Goal: Task Accomplishment & Management: Manage account settings

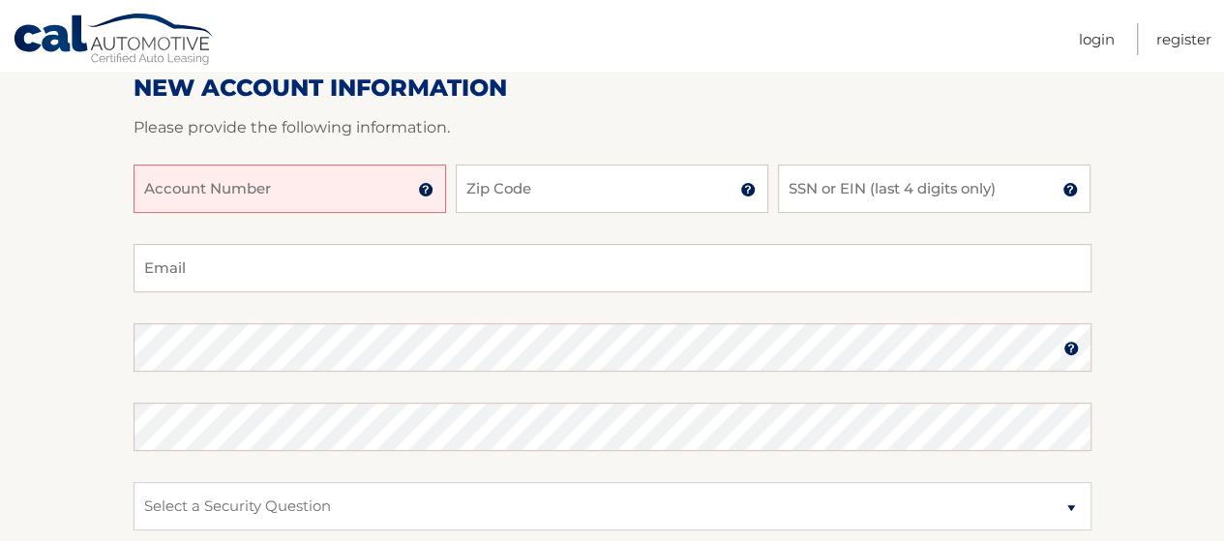
scroll to position [252, 0]
click at [279, 191] on input "Account Number" at bounding box center [290, 188] width 313 height 48
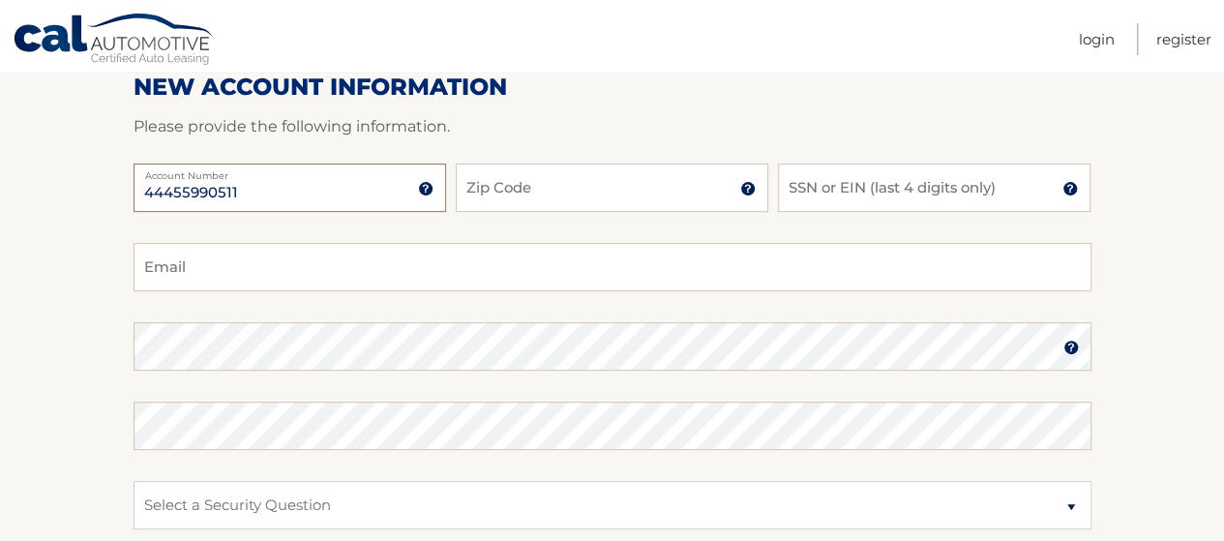
type input "44455990511"
click at [488, 187] on input "Zip Code" at bounding box center [612, 188] width 313 height 48
type input "08742"
click at [805, 187] on input "SSN or EIN (last 4 digits only)" at bounding box center [934, 188] width 313 height 48
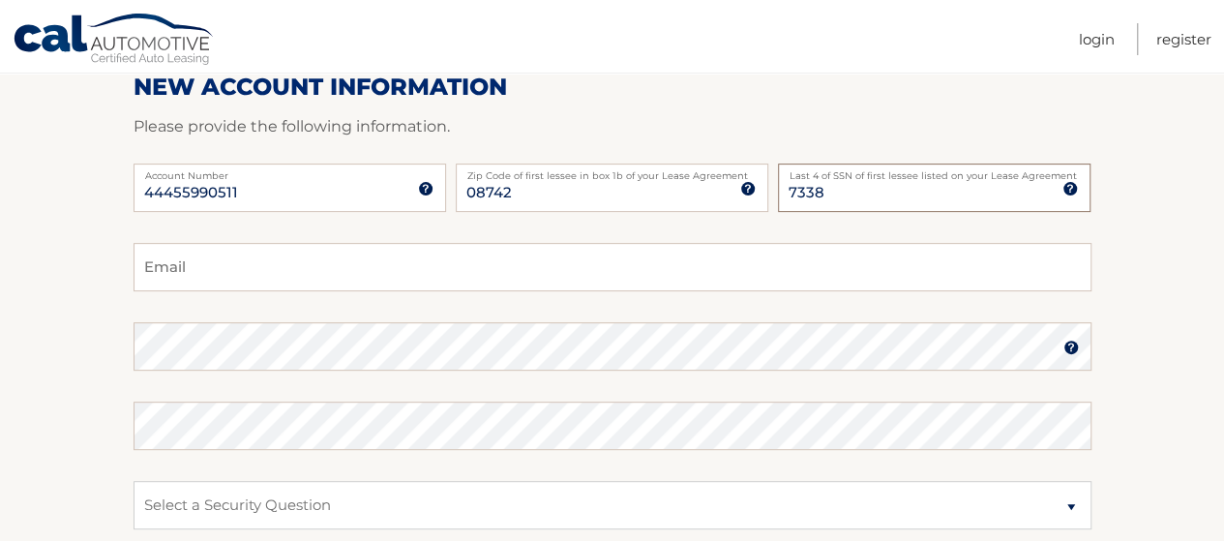
type input "7338"
click at [600, 266] on input "Email" at bounding box center [613, 267] width 958 height 48
type input "[EMAIL_ADDRESS][DOMAIN_NAME]"
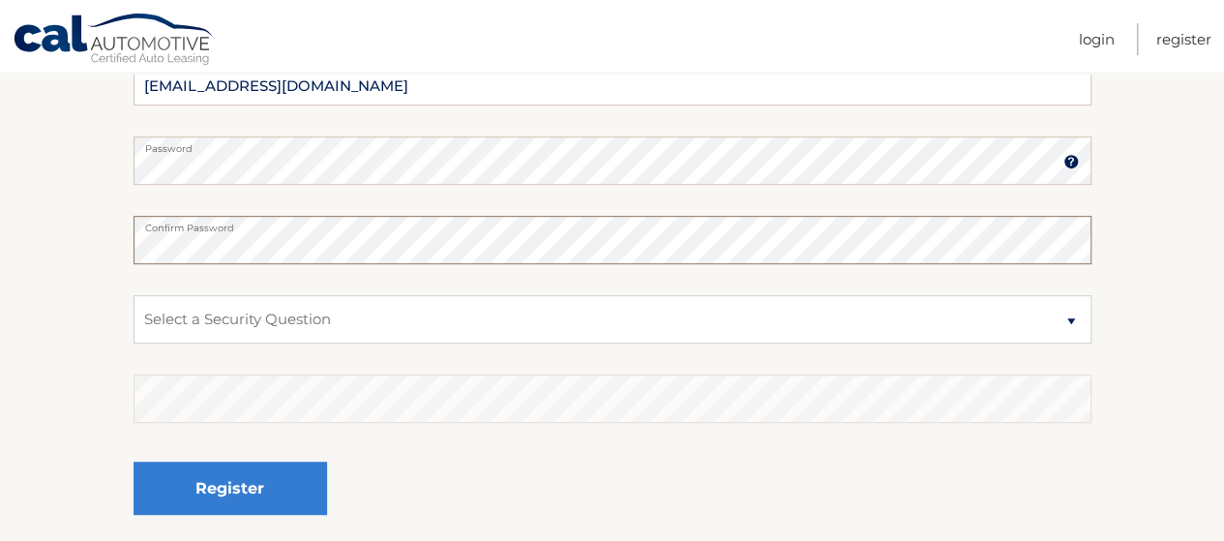
scroll to position [443, 0]
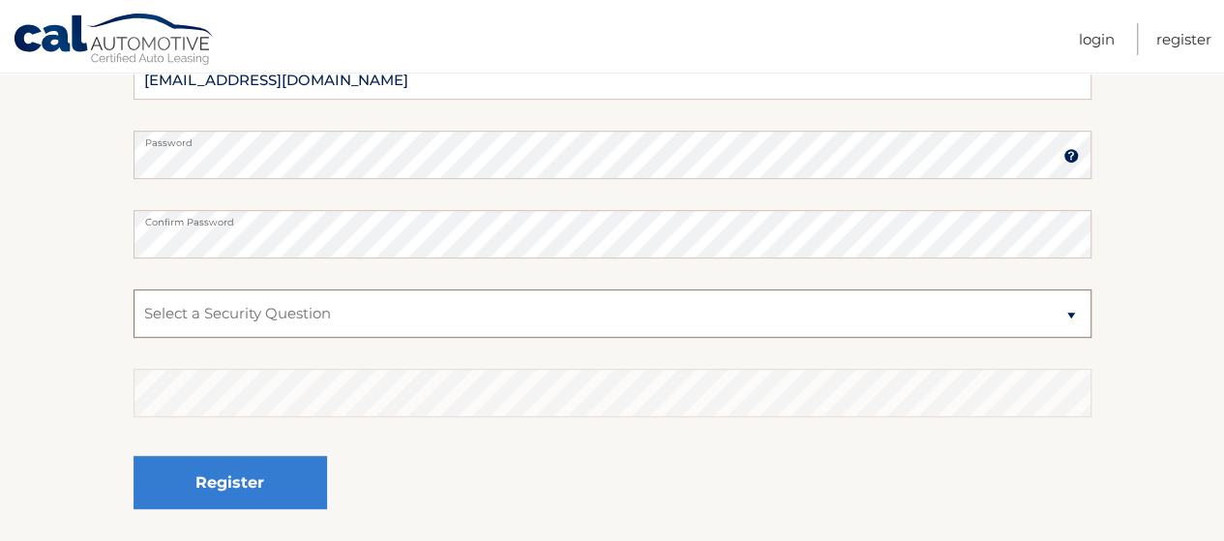
click at [1068, 311] on select "Select a Security Question What was the name of your elementary school? What is…" at bounding box center [613, 313] width 958 height 48
select select "2"
click at [134, 289] on select "Select a Security Question What was the name of your elementary school? What is…" at bounding box center [613, 313] width 958 height 48
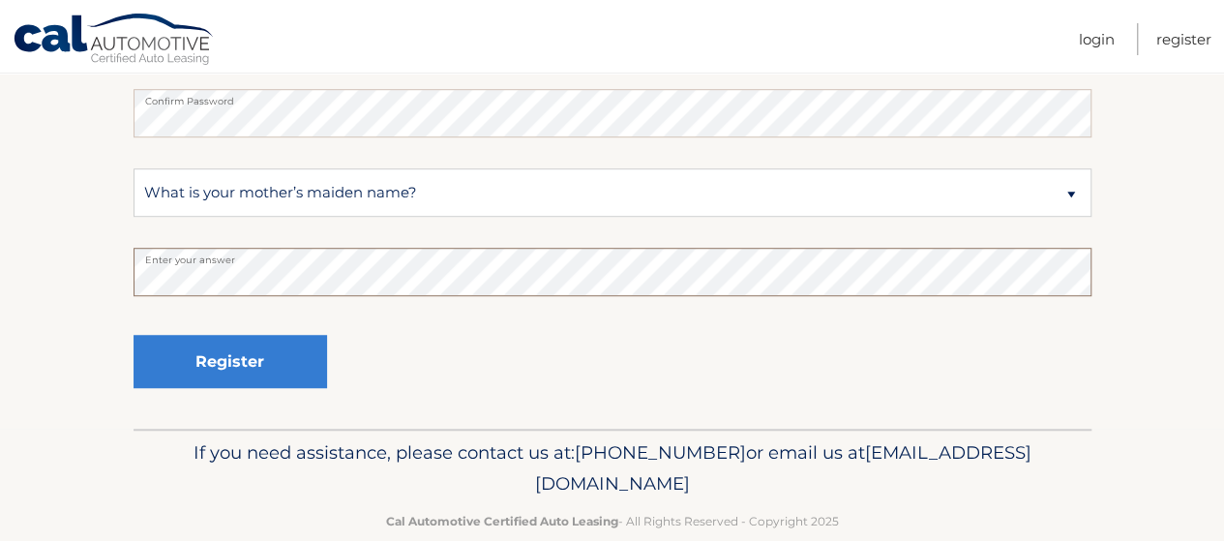
scroll to position [593, 0]
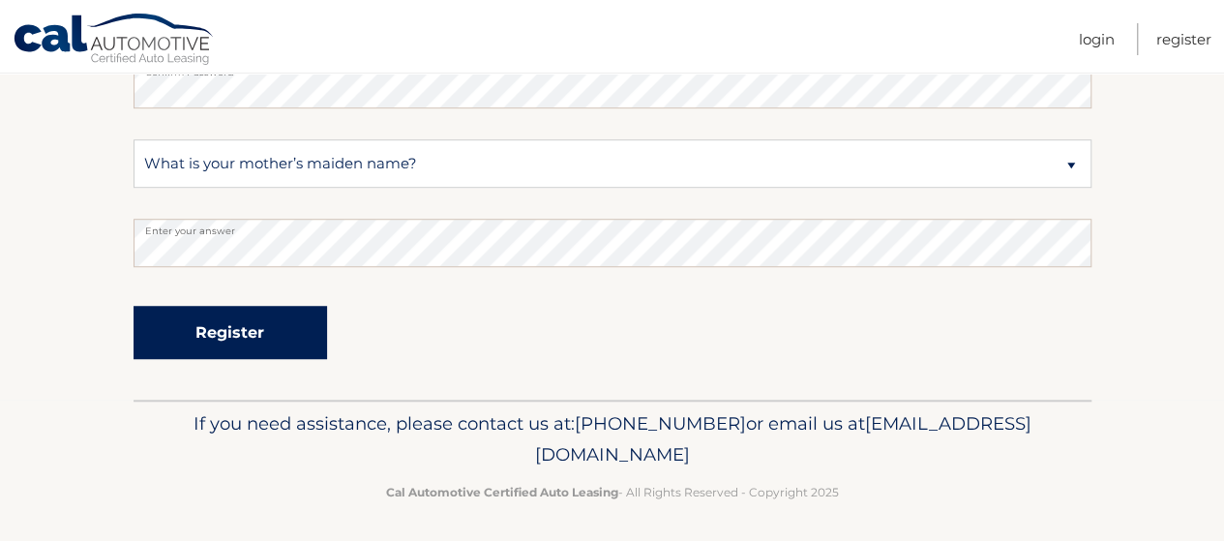
click at [216, 327] on button "Register" at bounding box center [231, 332] width 194 height 53
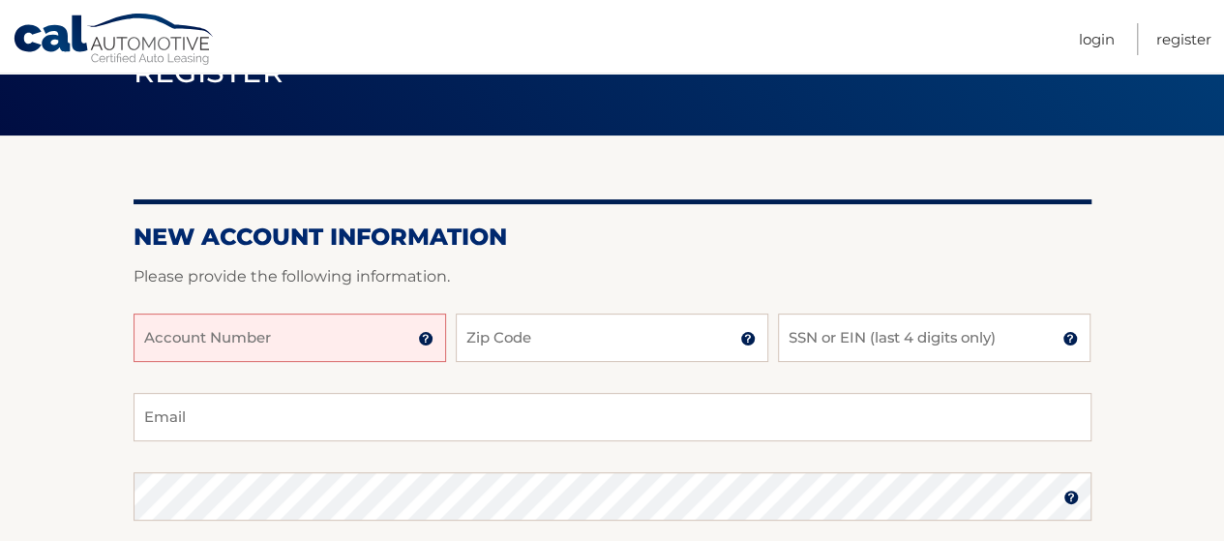
scroll to position [90, 0]
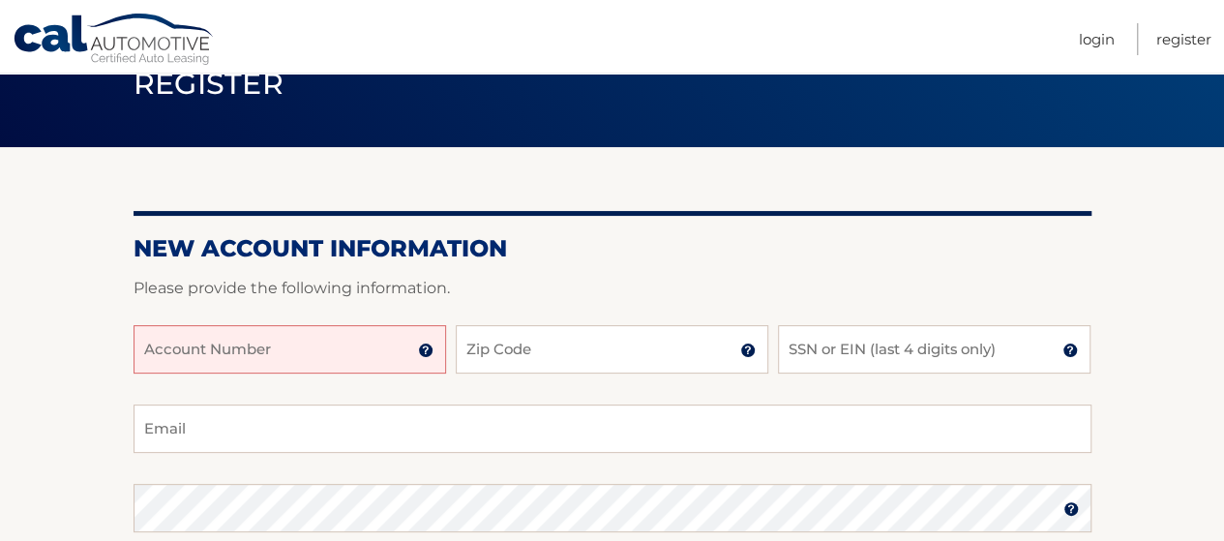
click at [321, 347] on input "Account Number" at bounding box center [290, 349] width 313 height 48
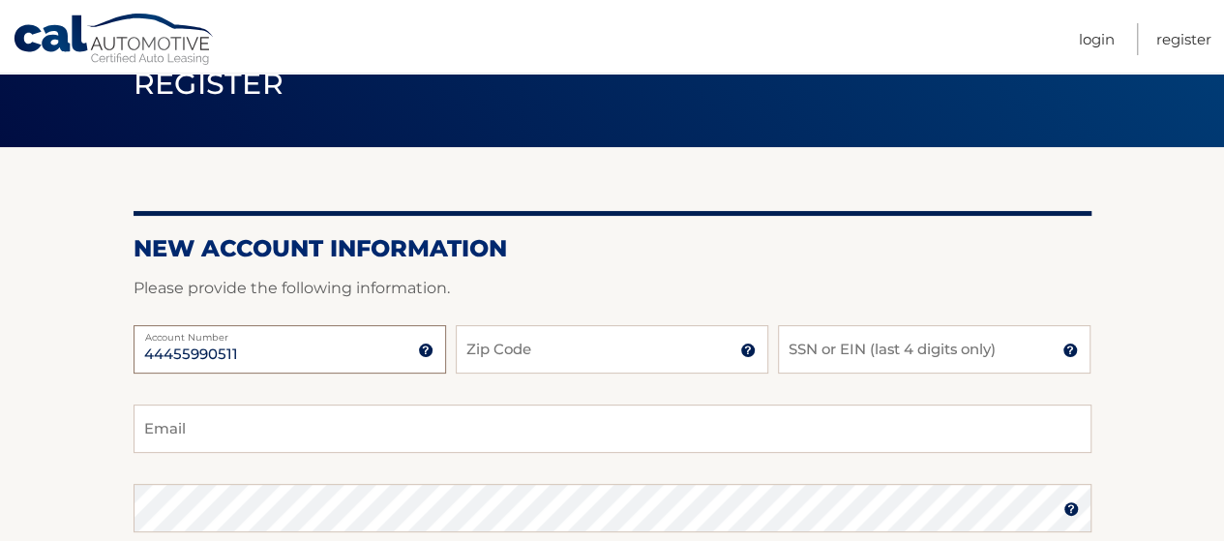
type input "44455990511"
click at [499, 355] on input "Zip Code" at bounding box center [612, 349] width 313 height 48
type input "08742"
click at [871, 344] on input "SSN or EIN (last 4 digits only)" at bounding box center [934, 349] width 313 height 48
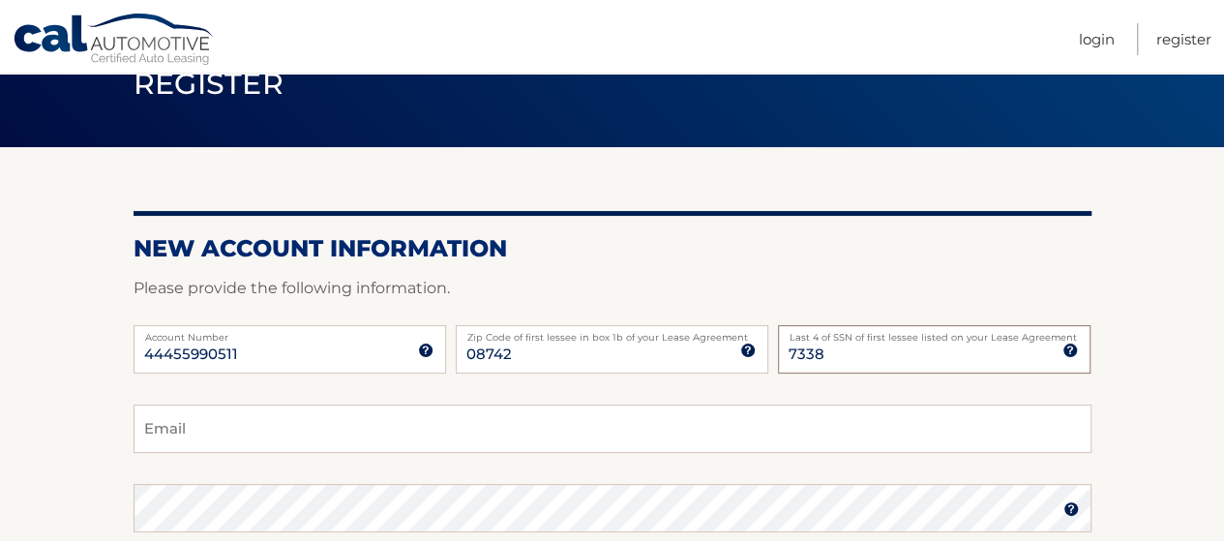
type input "7338"
click at [770, 431] on input "Email" at bounding box center [613, 428] width 958 height 48
type input "michellepapa0908@gmail.com"
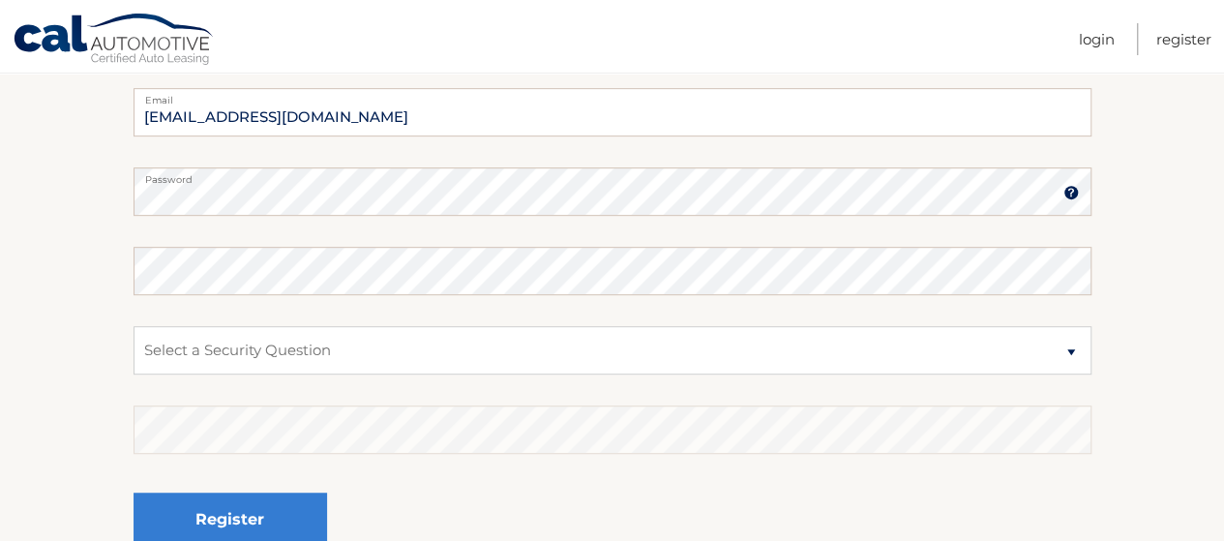
click at [1072, 189] on img at bounding box center [1070, 192] width 15 height 15
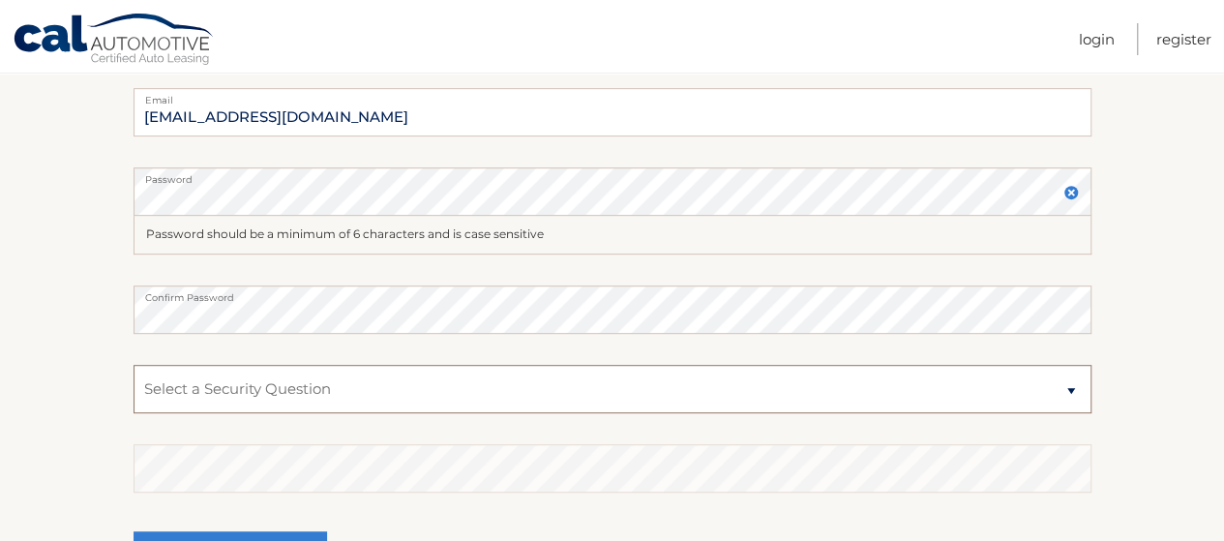
drag, startPoint x: 801, startPoint y: 392, endPoint x: 803, endPoint y: 402, distance: 9.9
click at [803, 402] on select "Select a Security Question What was the name of your elementary school? What is…" at bounding box center [613, 389] width 958 height 48
select select "2"
click at [134, 365] on select "Select a Security Question What was the name of your elementary school? What is…" at bounding box center [613, 389] width 958 height 48
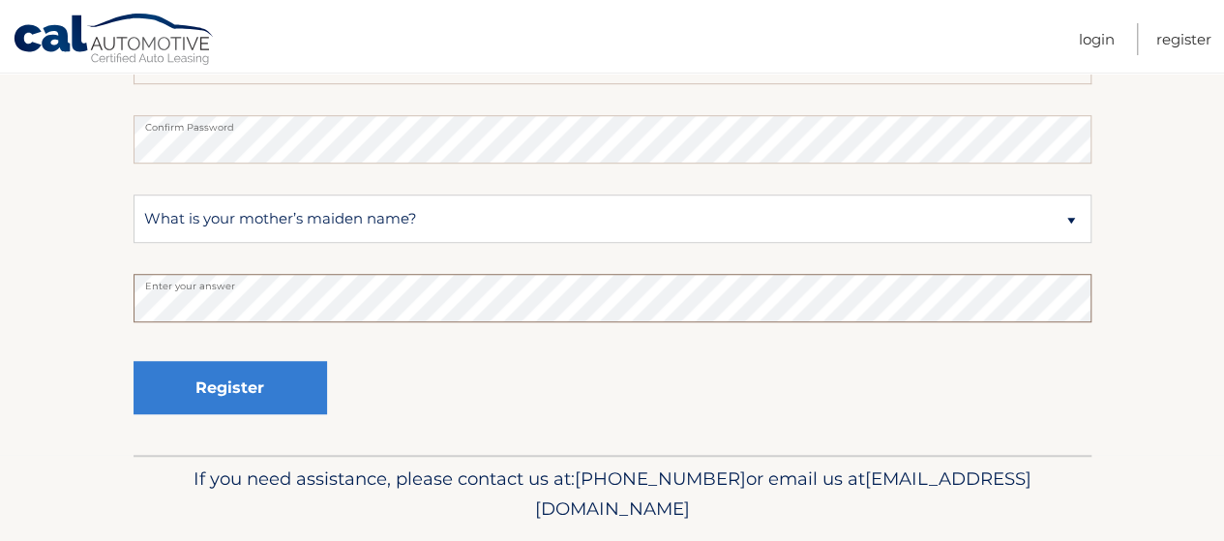
scroll to position [584, 0]
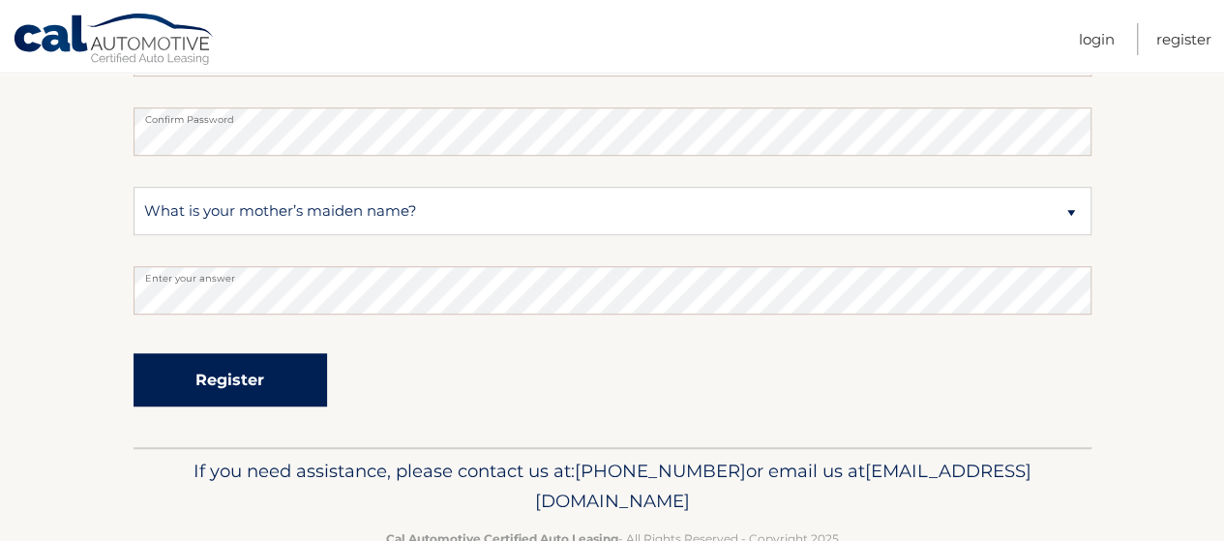
click at [221, 373] on button "Register" at bounding box center [231, 379] width 194 height 53
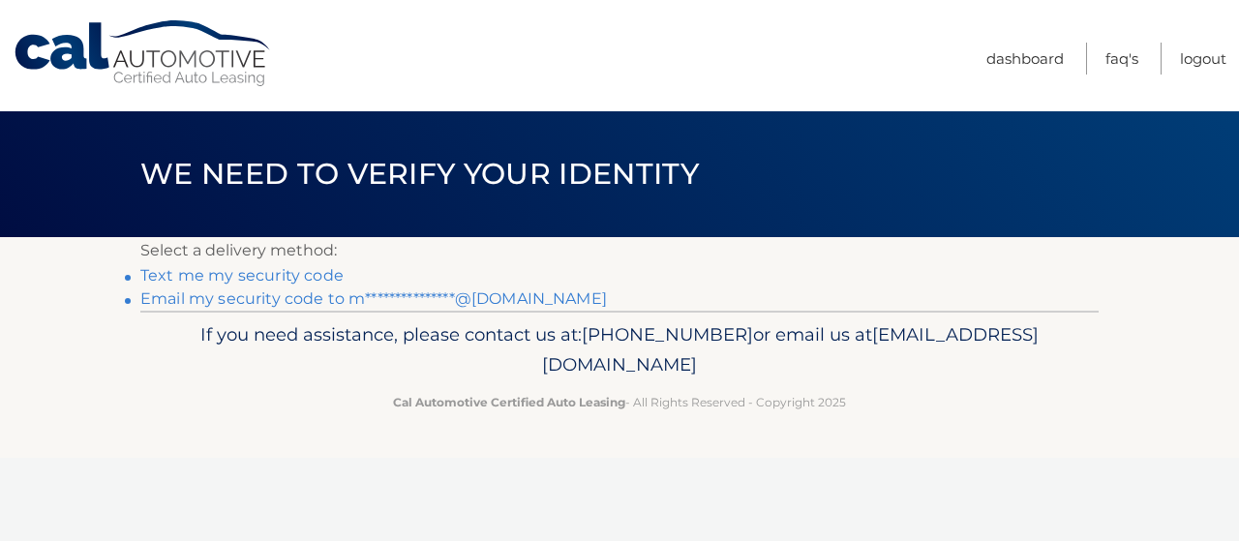
click at [275, 299] on link "**********" at bounding box center [373, 298] width 466 height 18
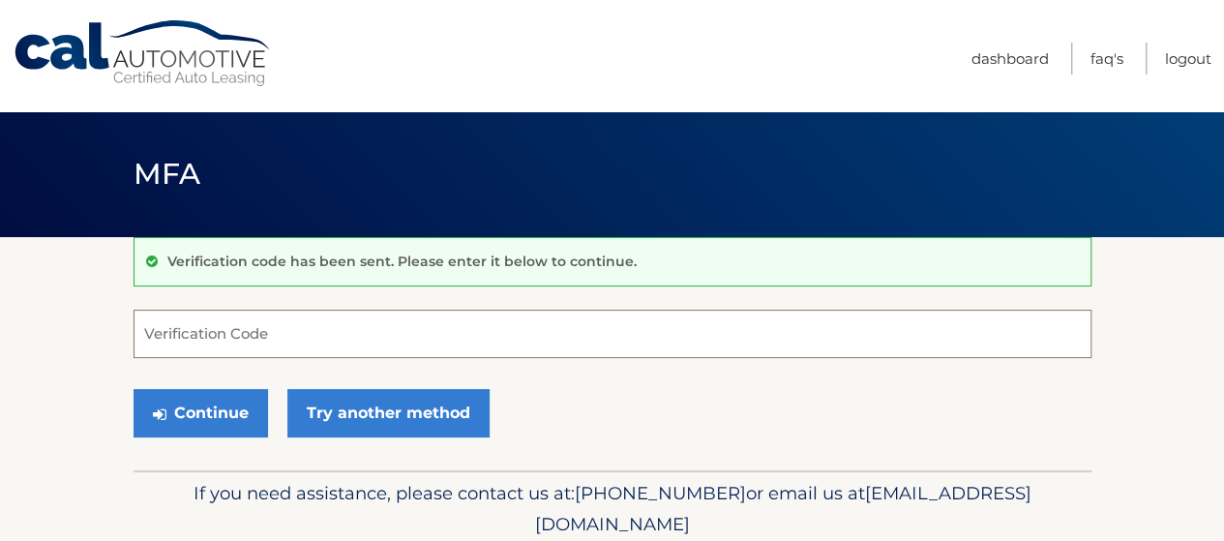
click at [280, 330] on input "Verification Code" at bounding box center [613, 334] width 958 height 48
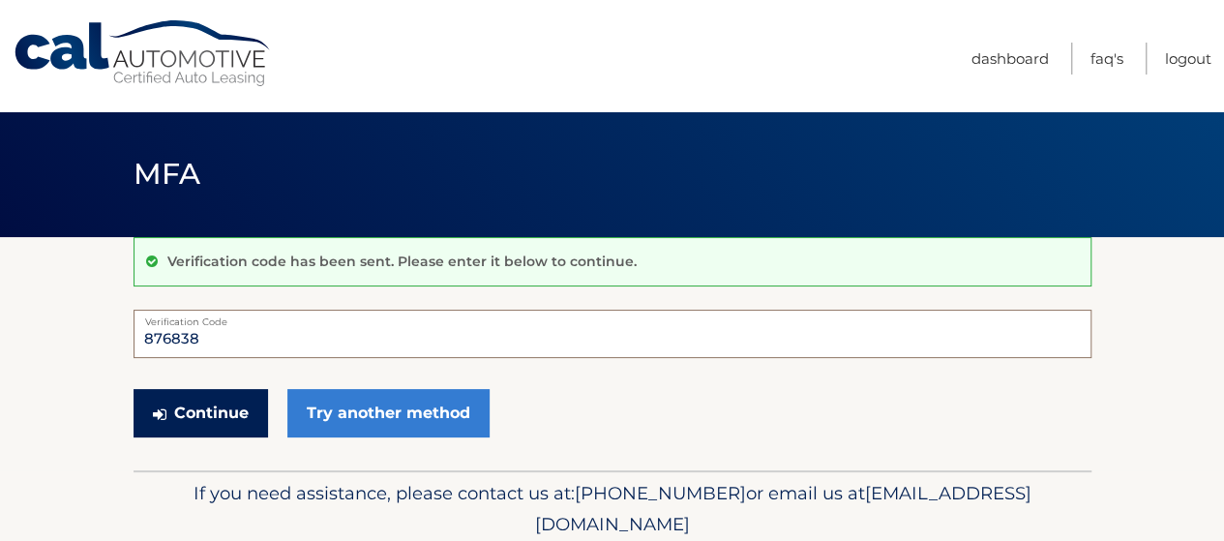
type input "876838"
click at [213, 406] on button "Continue" at bounding box center [201, 413] width 134 height 48
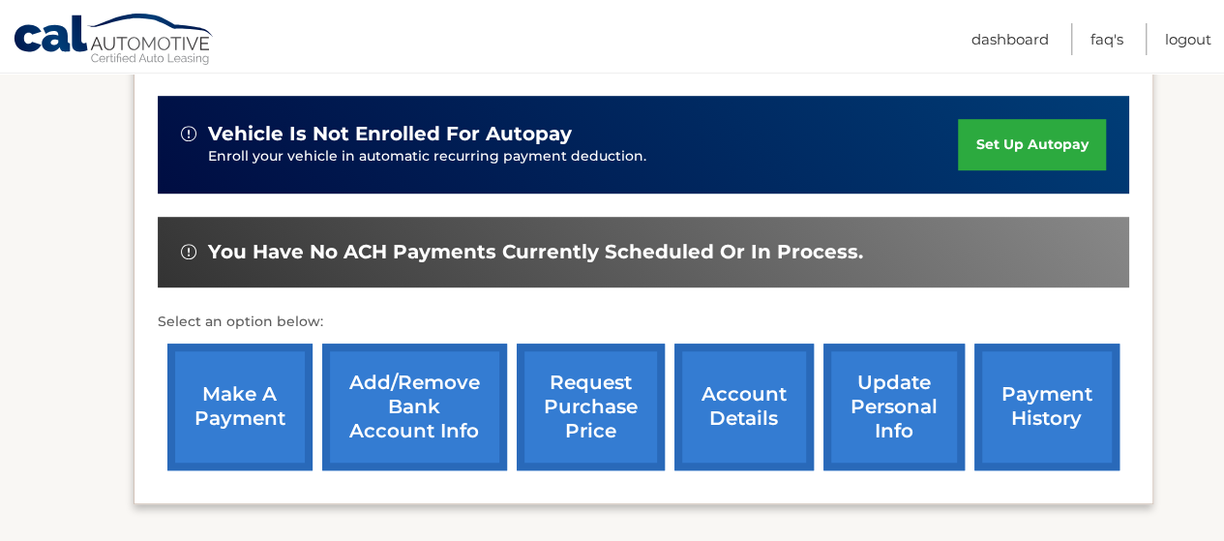
scroll to position [537, 0]
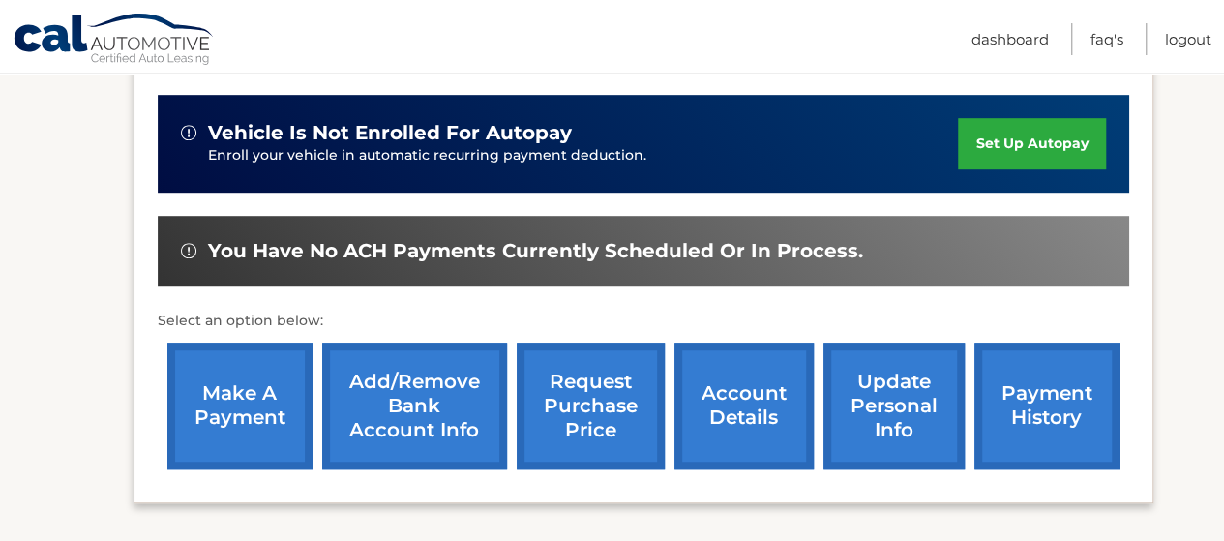
click at [1004, 140] on link "set up autopay" at bounding box center [1031, 143] width 147 height 51
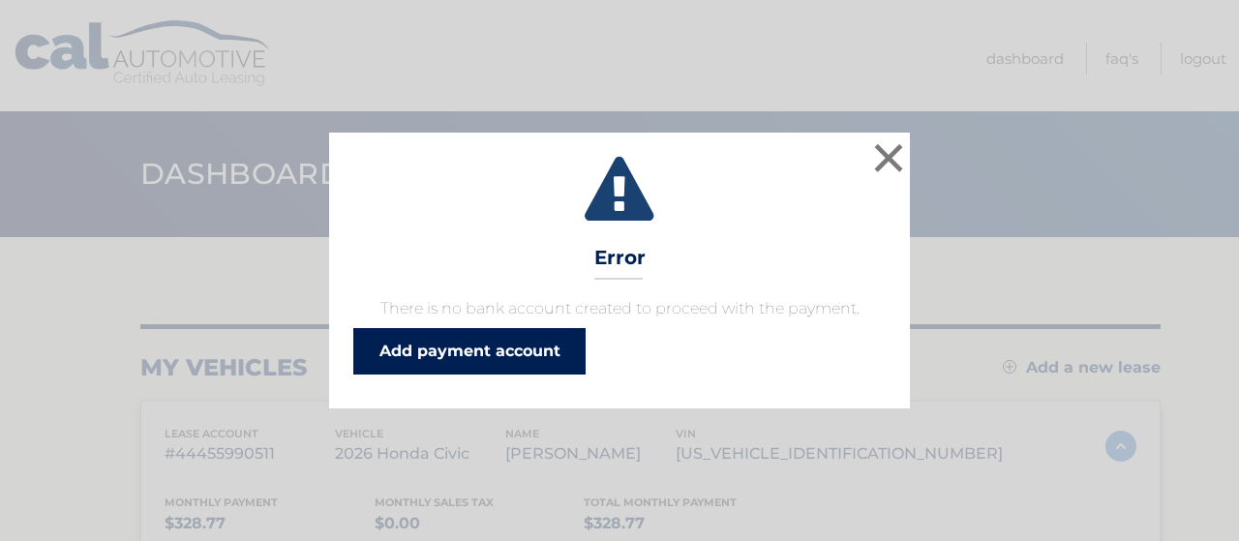
click at [530, 347] on link "Add payment account" at bounding box center [469, 351] width 232 height 46
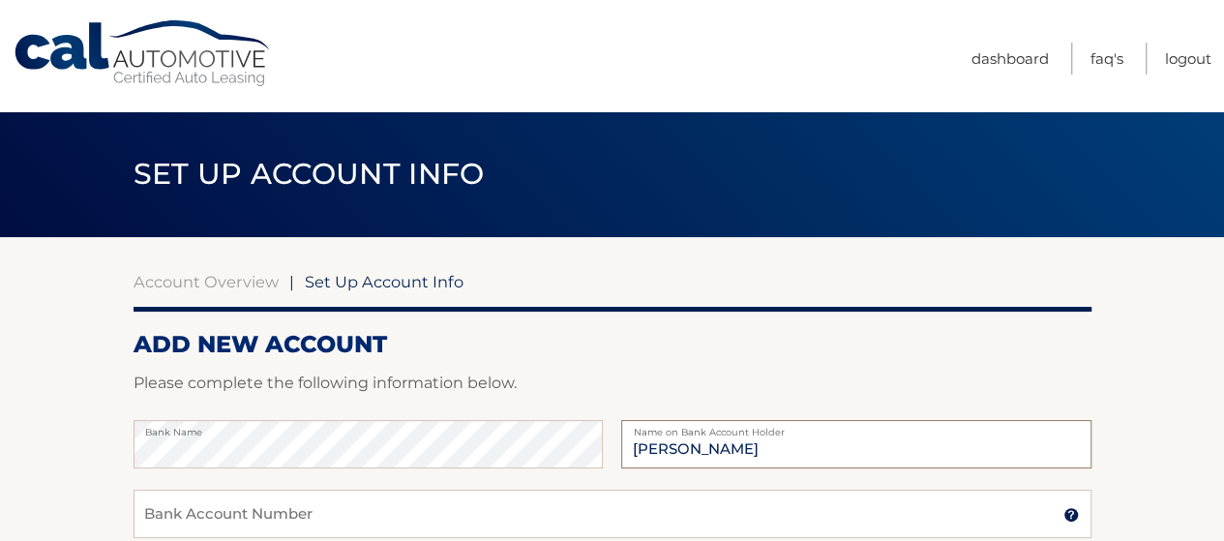
type input "[PERSON_NAME]"
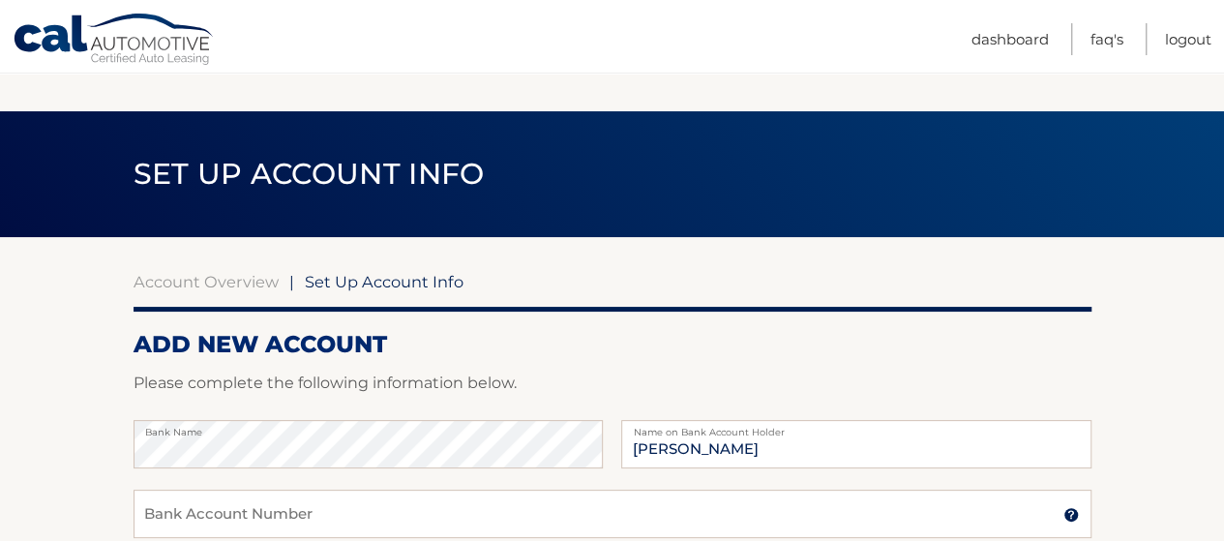
scroll to position [314, 0]
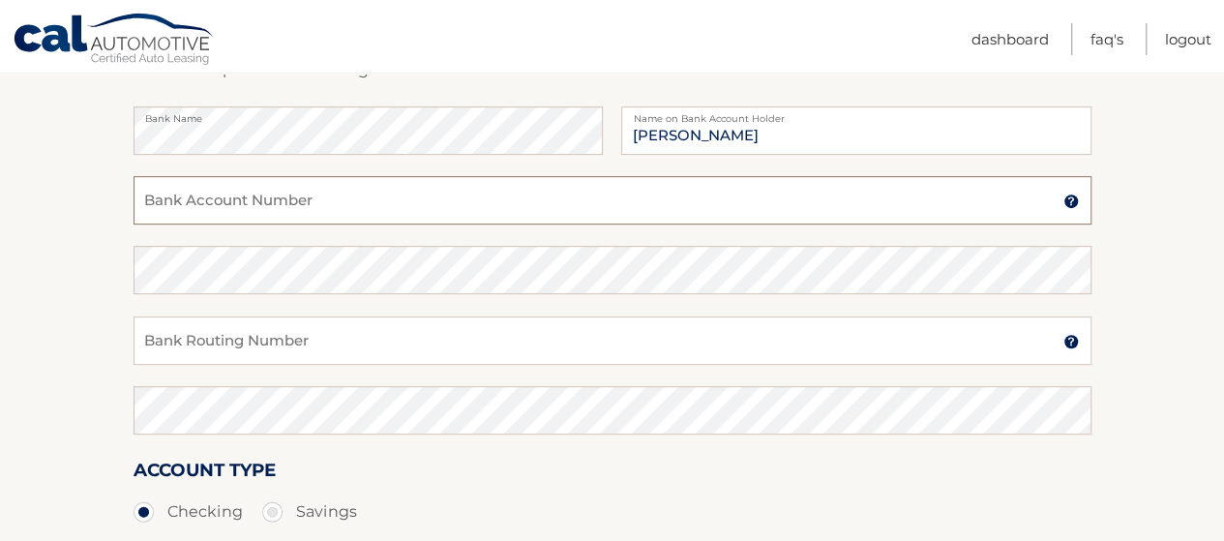
click at [296, 193] on input "Bank Account Number" at bounding box center [613, 200] width 958 height 48
type input "4279764314"
click at [263, 353] on input "Bank Routing Number" at bounding box center [613, 340] width 958 height 48
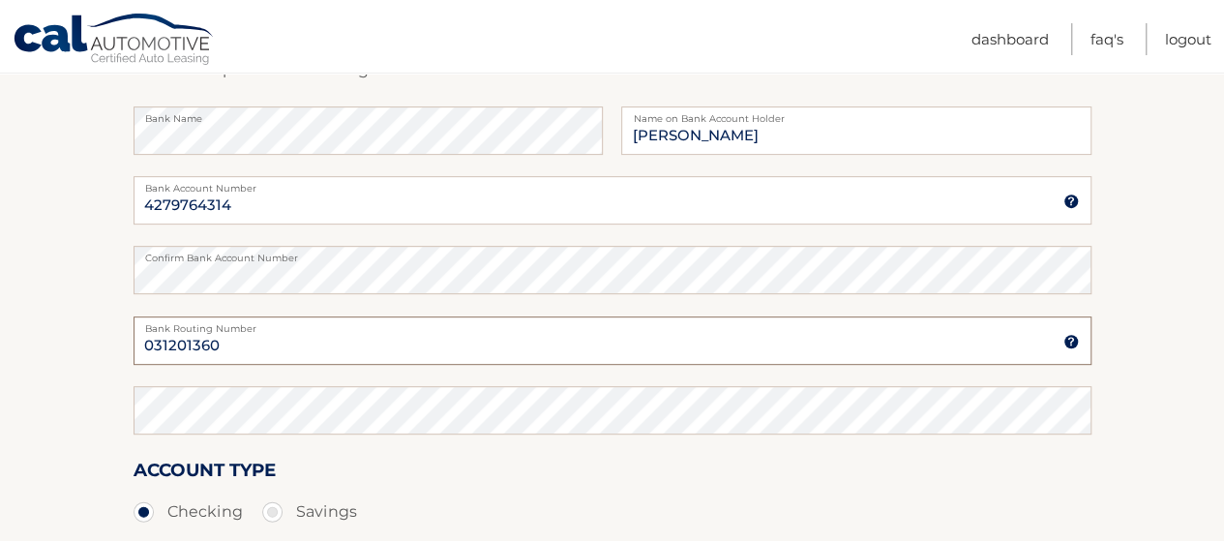
type input "031201360"
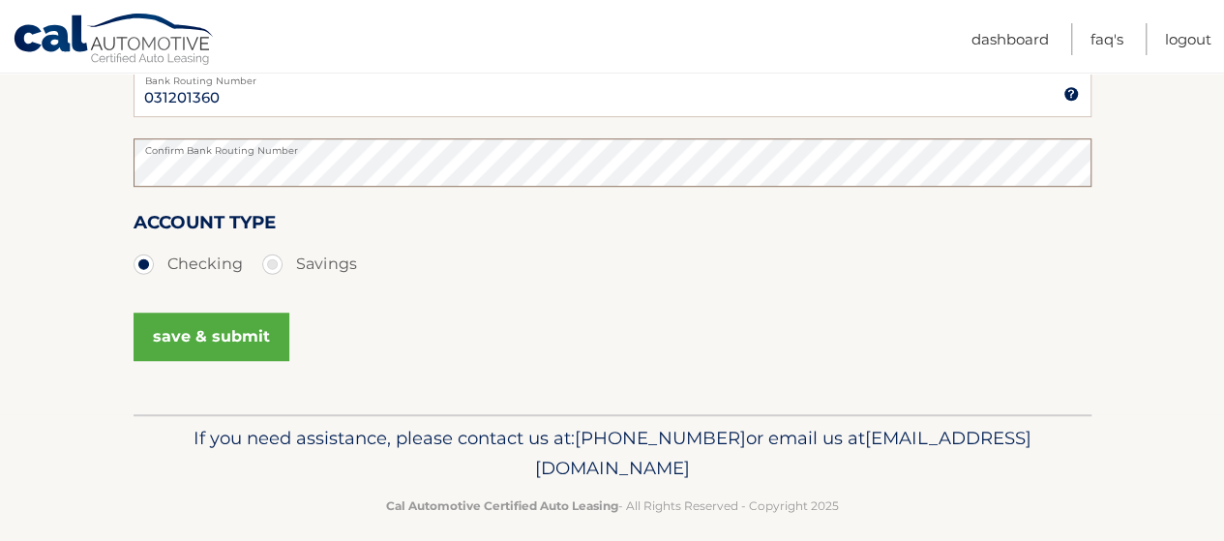
scroll to position [564, 0]
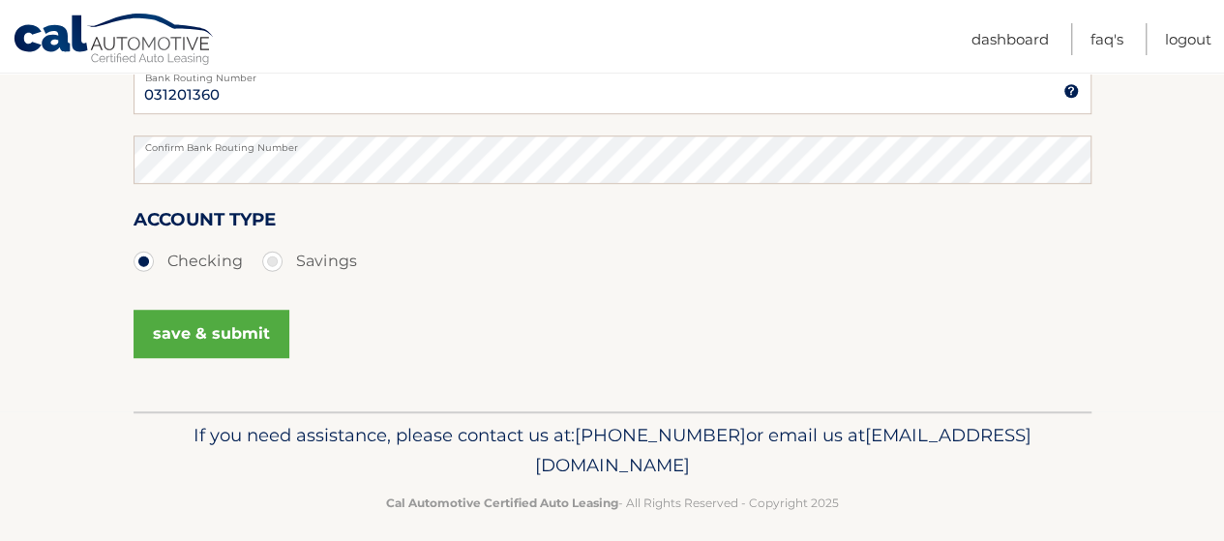
click at [210, 334] on button "save & submit" at bounding box center [212, 334] width 156 height 48
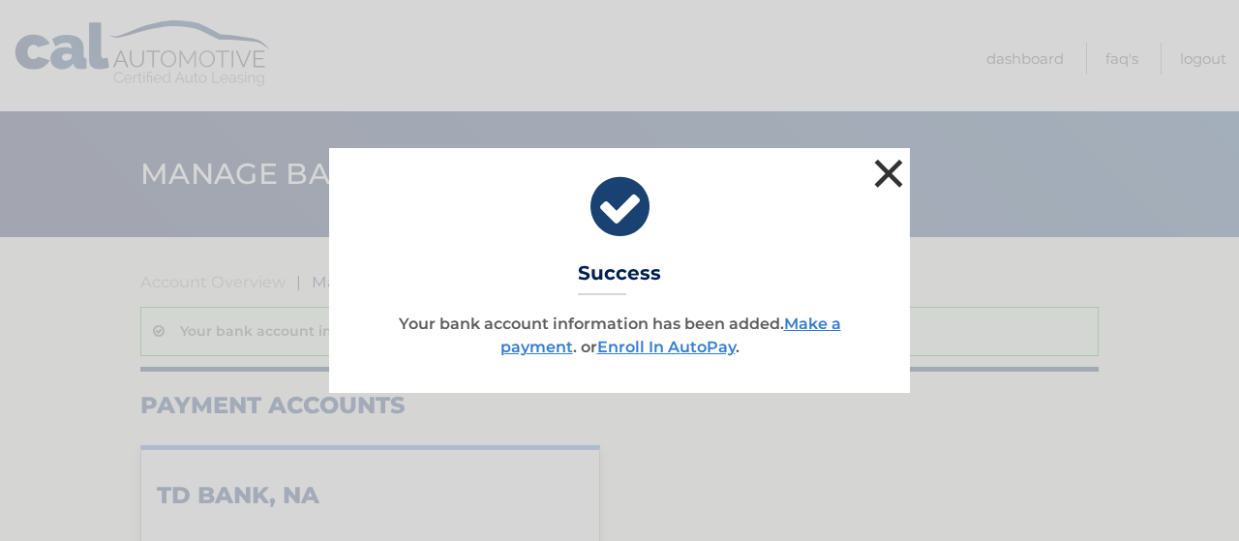
click at [889, 173] on button "×" at bounding box center [888, 173] width 39 height 39
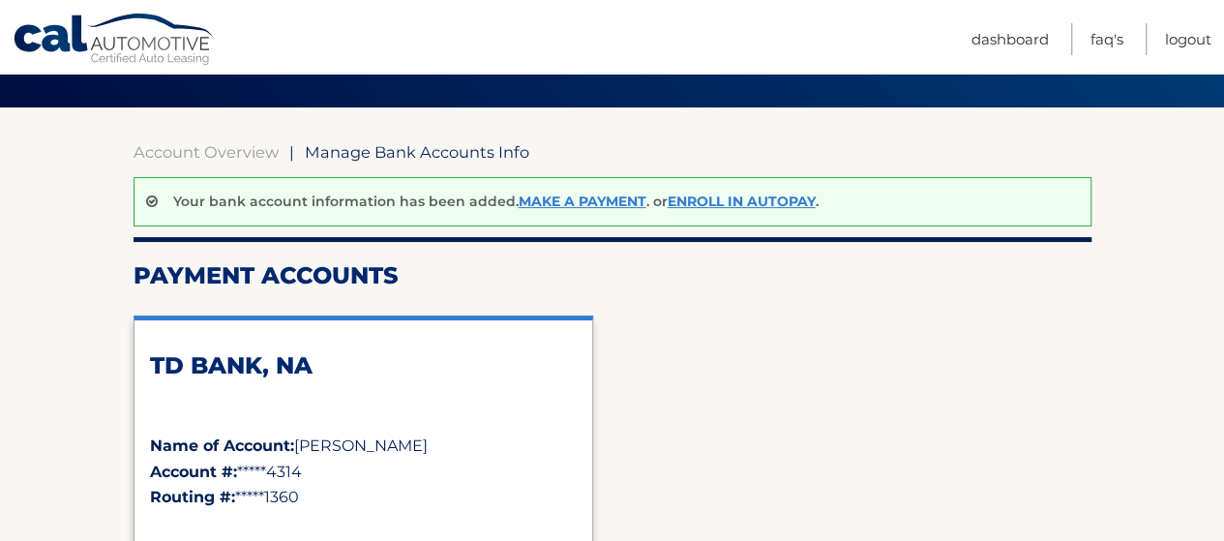
scroll to position [128, 0]
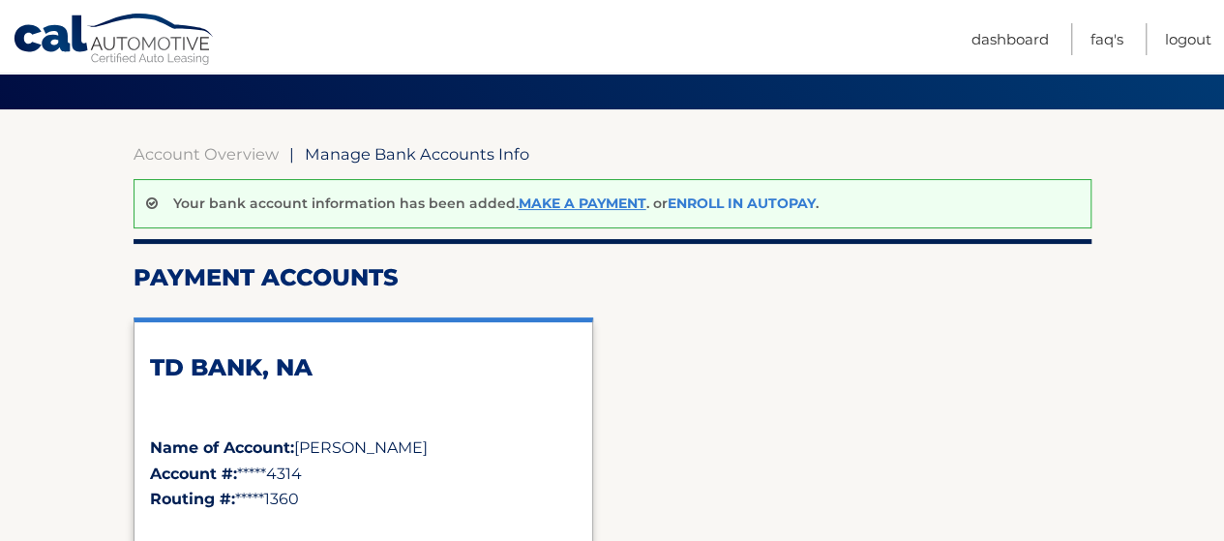
click at [756, 202] on link "Enroll In AutoPay" at bounding box center [742, 202] width 148 height 17
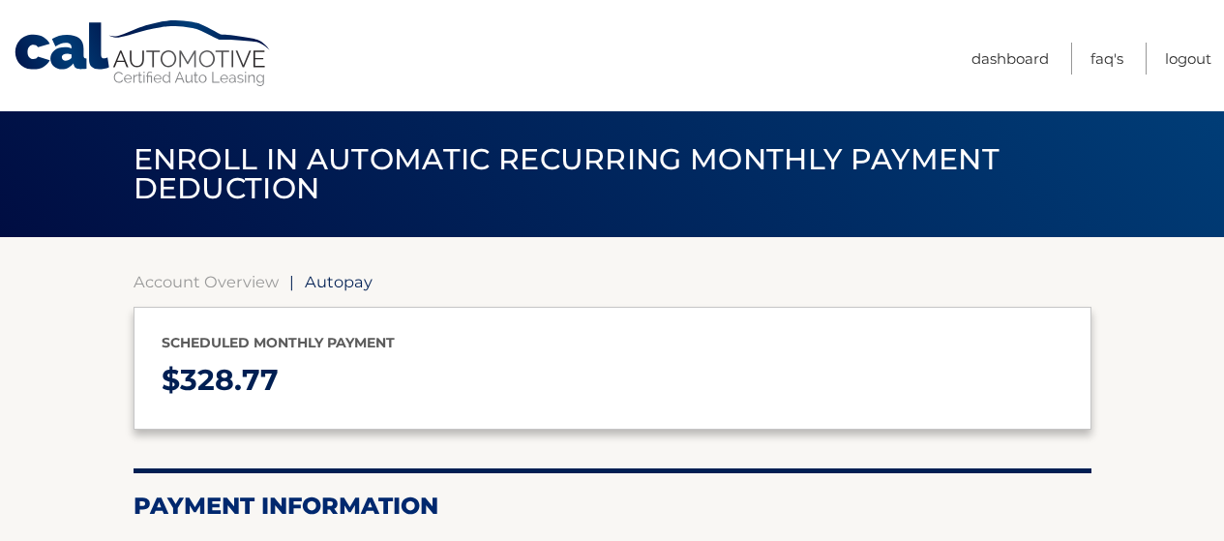
select select "Yjc1NzFlMjQtNmI2Yi00ZWM0LWI3YTUtMmU4MWM4MWQ0ZWQz"
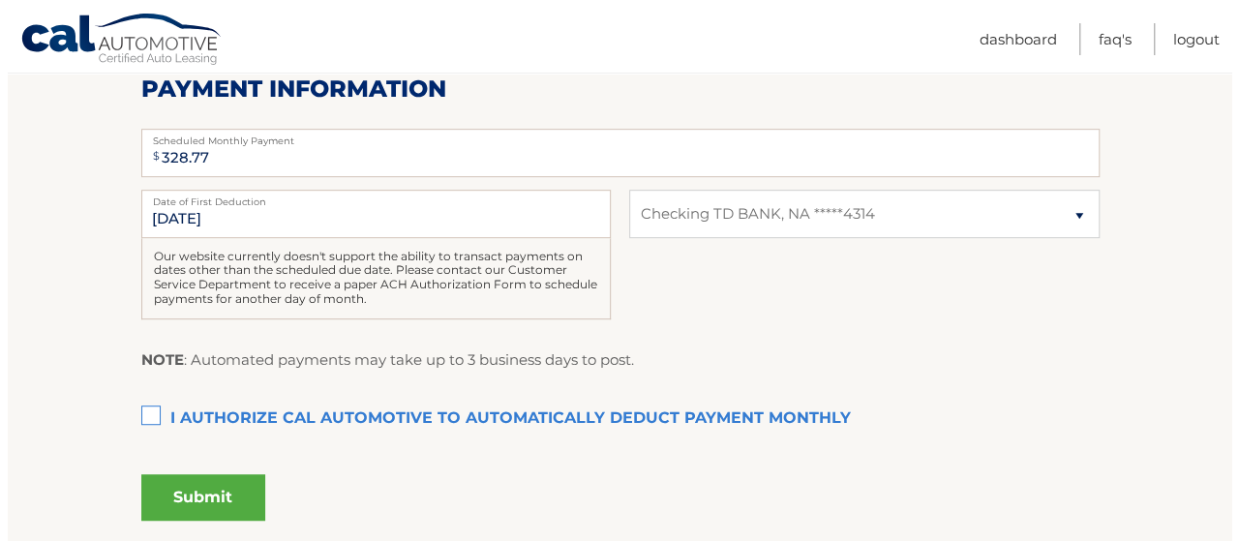
scroll to position [423, 0]
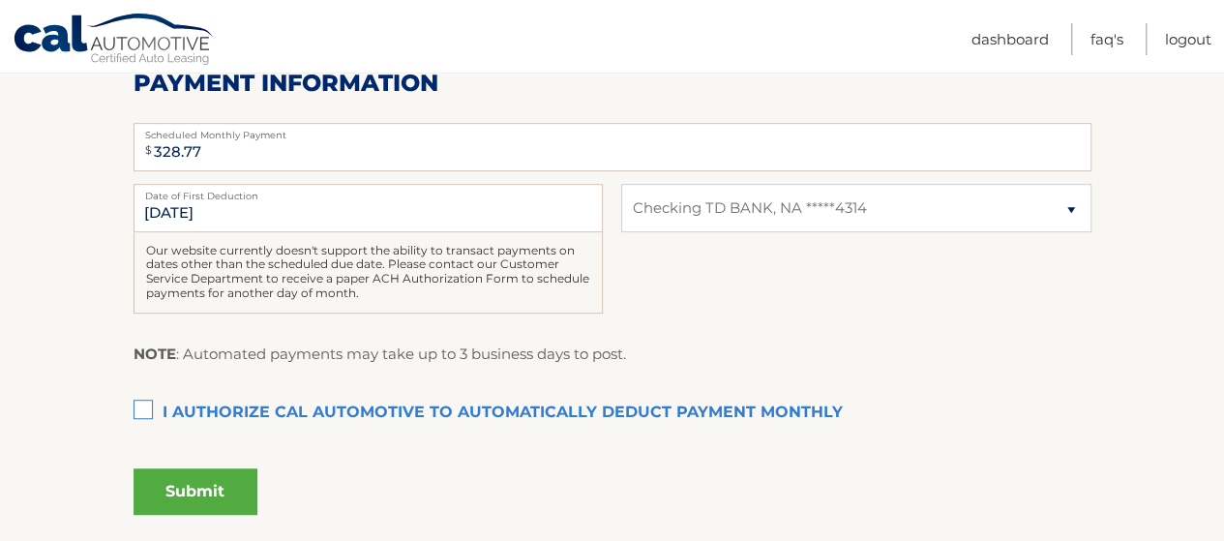
click at [139, 414] on label "I authorize cal automotive to automatically deduct payment monthly This checkbo…" at bounding box center [613, 413] width 958 height 39
click at [0, 0] on input "I authorize cal automotive to automatically deduct payment monthly This checkbo…" at bounding box center [0, 0] width 0 height 0
click at [188, 491] on button "Submit" at bounding box center [196, 491] width 124 height 46
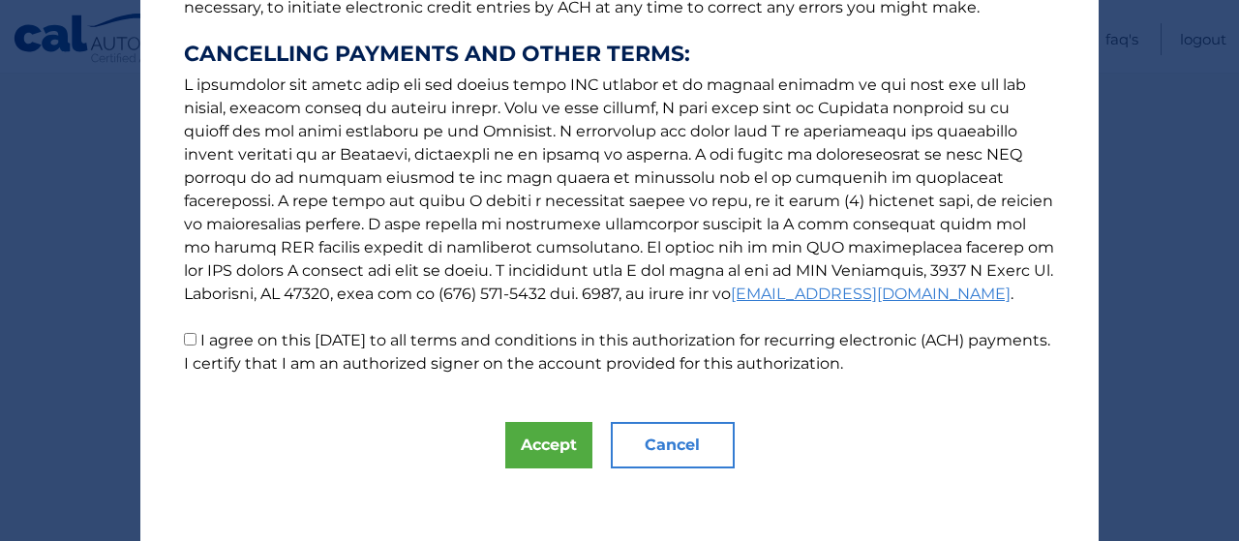
scroll to position [373, 0]
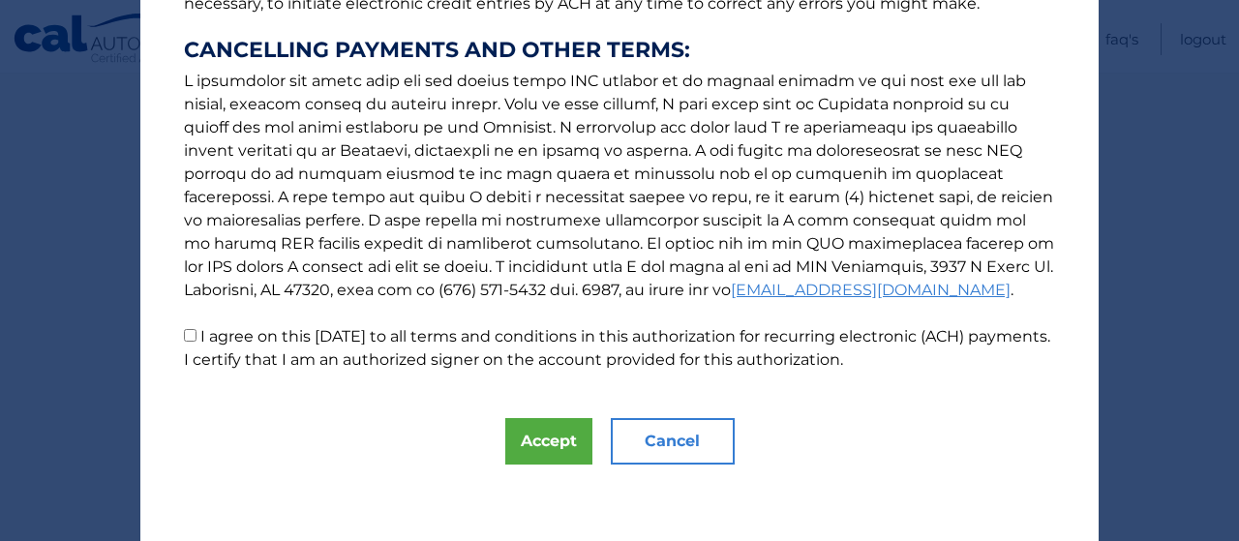
click at [184, 338] on input "I agree on this 08/26/2025 to all terms and conditions in this authorization fo…" at bounding box center [190, 335] width 13 height 13
checkbox input "true"
click at [538, 442] on button "Accept" at bounding box center [548, 441] width 87 height 46
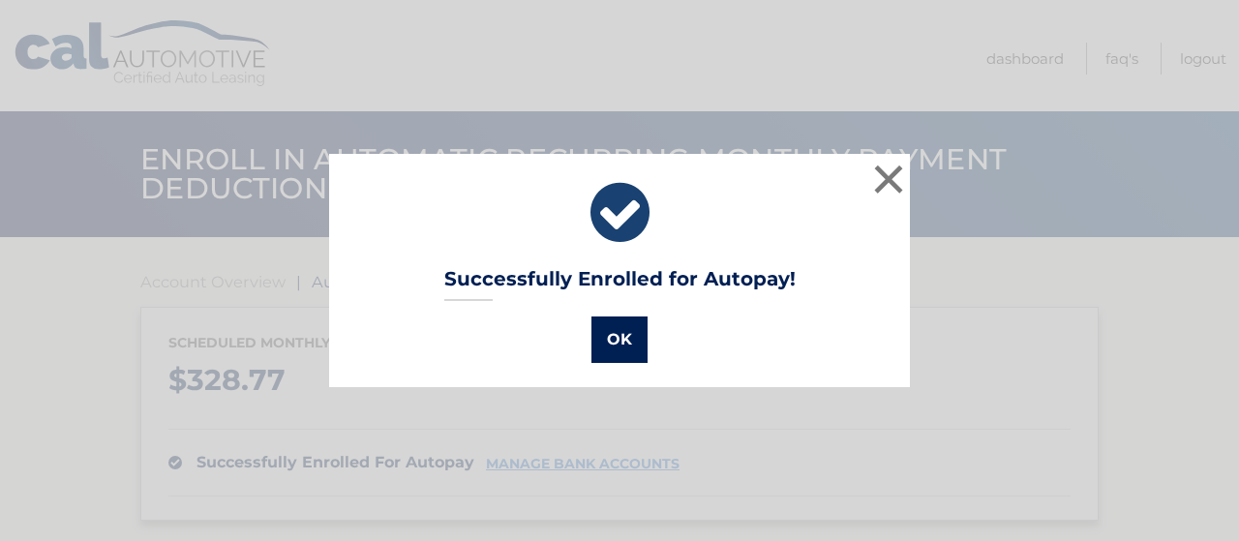
click at [619, 336] on button "OK" at bounding box center [619, 339] width 56 height 46
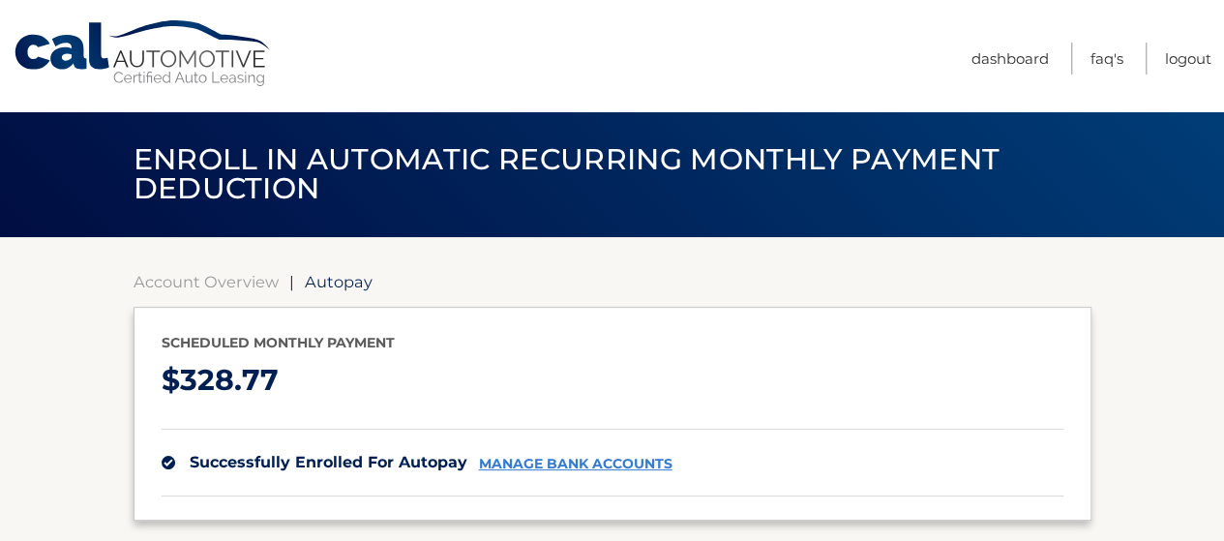
drag, startPoint x: 1214, startPoint y: 120, endPoint x: 1231, endPoint y: 398, distance: 278.2
click at [1223, 398] on html "Cal Automotive Menu Dashboard FAQ's Logout" at bounding box center [612, 270] width 1224 height 541
click at [1154, 396] on section "Account Overview | Autopay Scheduled monthly payment $ 328.77 successfully enro…" at bounding box center [612, 508] width 1224 height 542
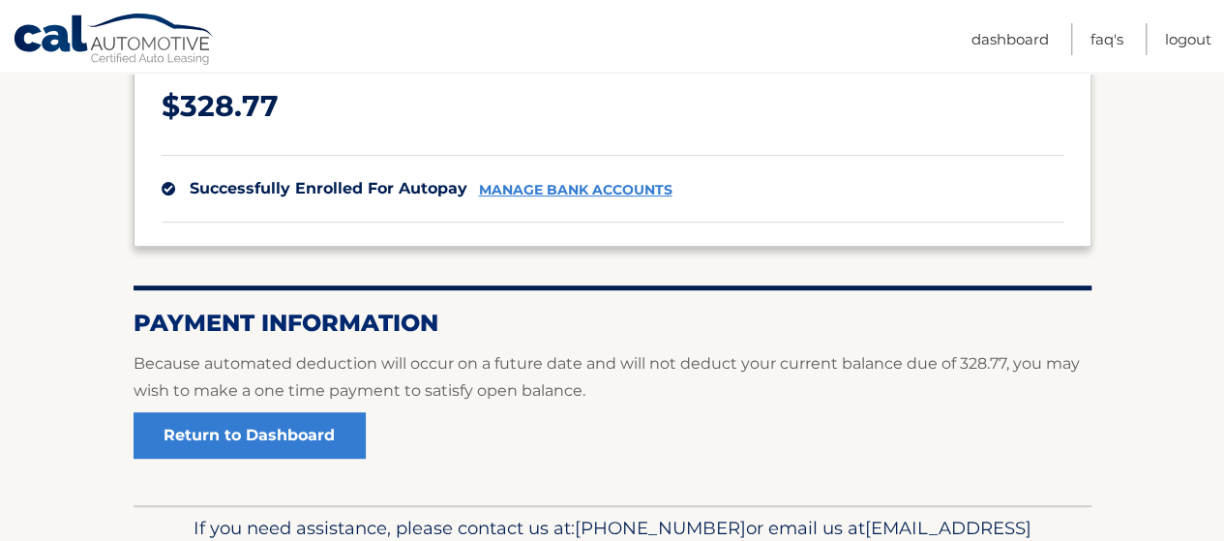
scroll to position [307, 0]
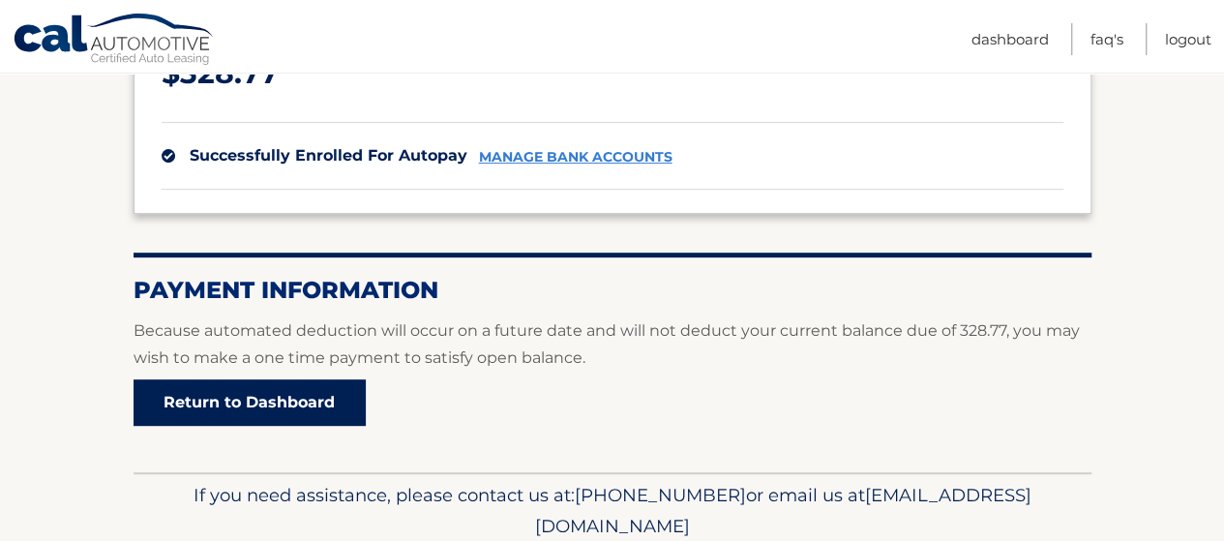
click at [297, 401] on link "Return to Dashboard" at bounding box center [250, 402] width 232 height 46
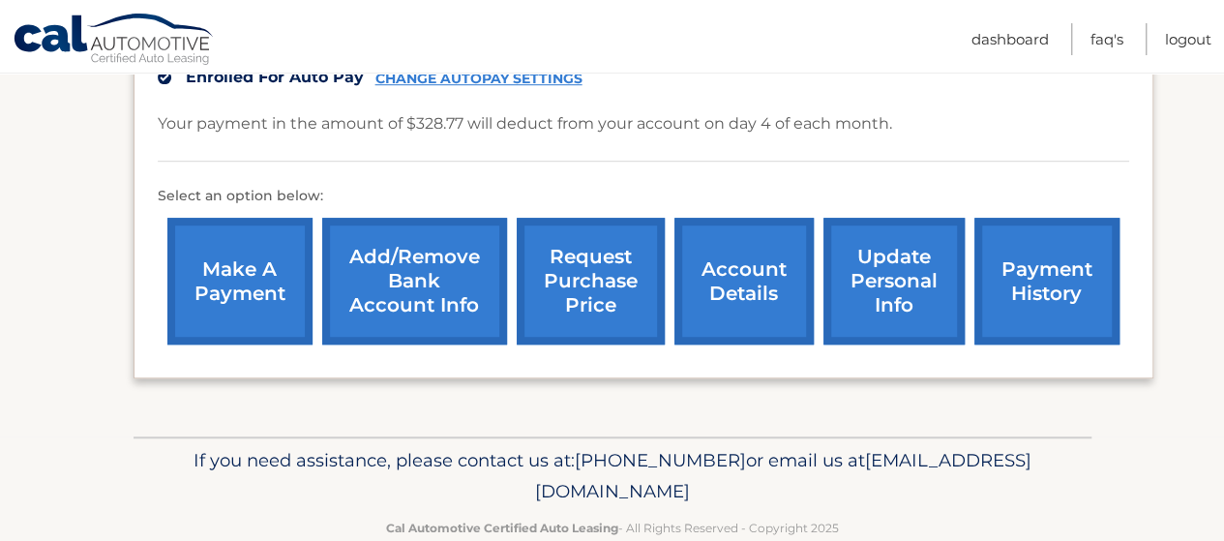
scroll to position [589, 0]
